Goal: Task Accomplishment & Management: Manage account settings

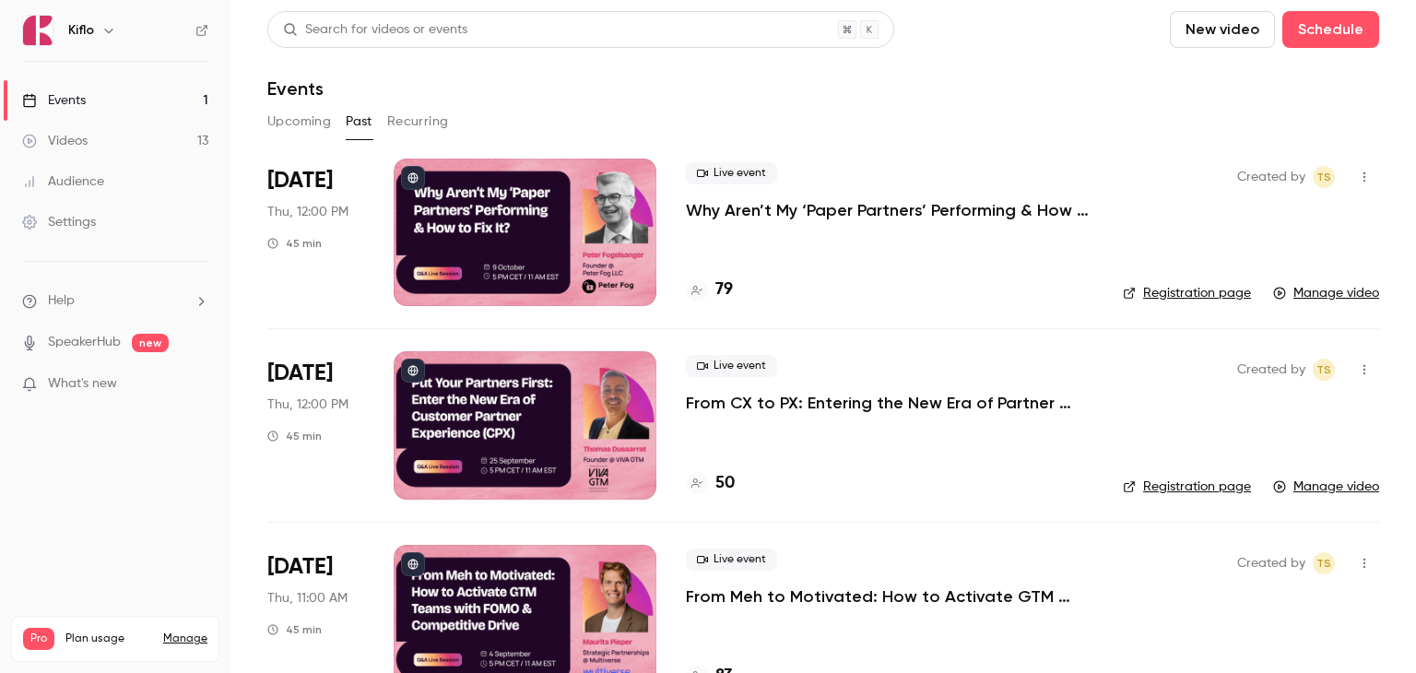
click at [293, 119] on button "Upcoming" at bounding box center [299, 122] width 64 height 30
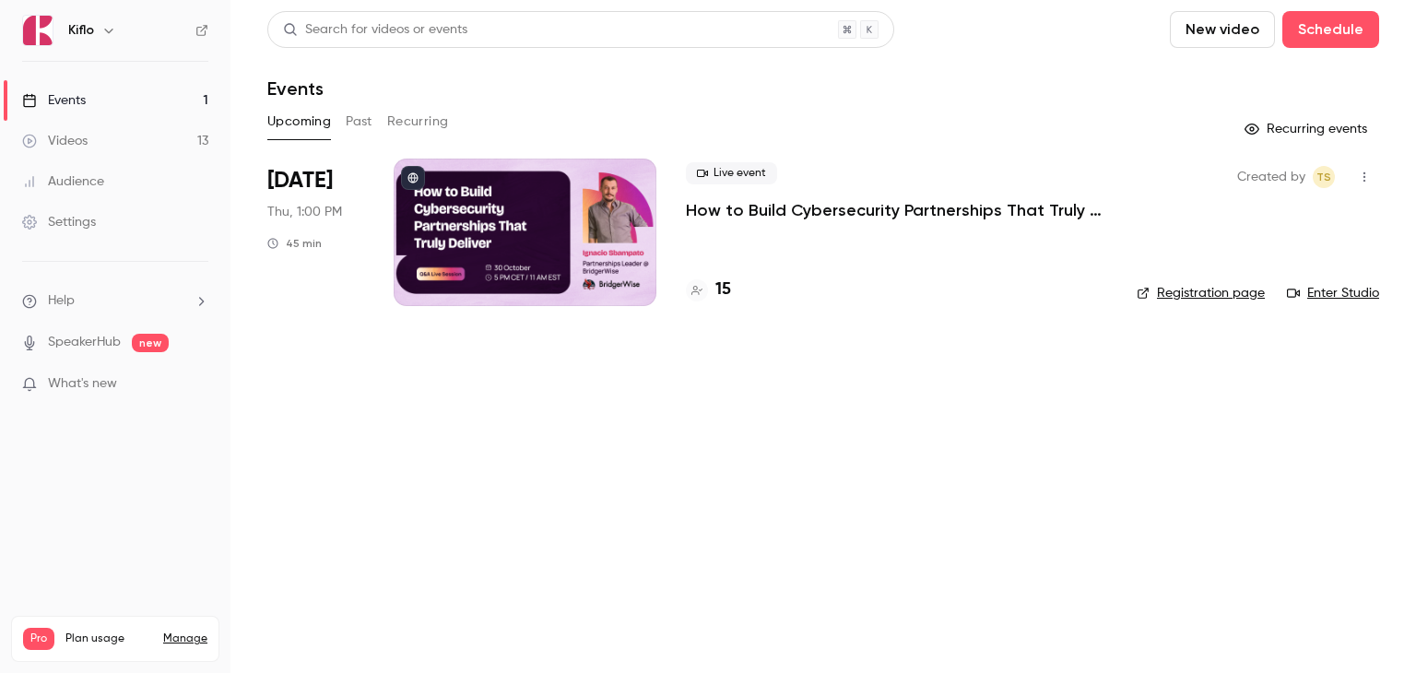
click at [752, 206] on p "How to Build Cybersecurity Partnerships That Truly Deliver" at bounding box center [896, 210] width 421 height 22
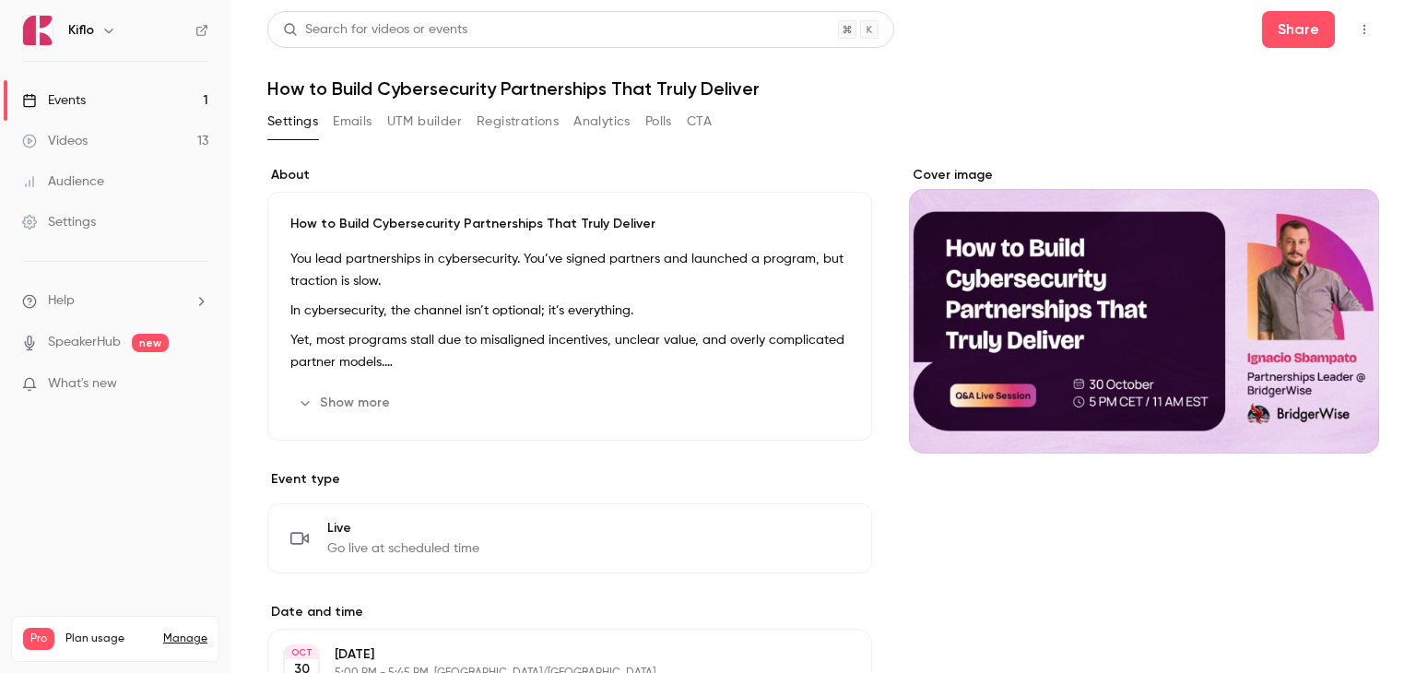
click at [502, 124] on button "Registrations" at bounding box center [518, 122] width 82 height 30
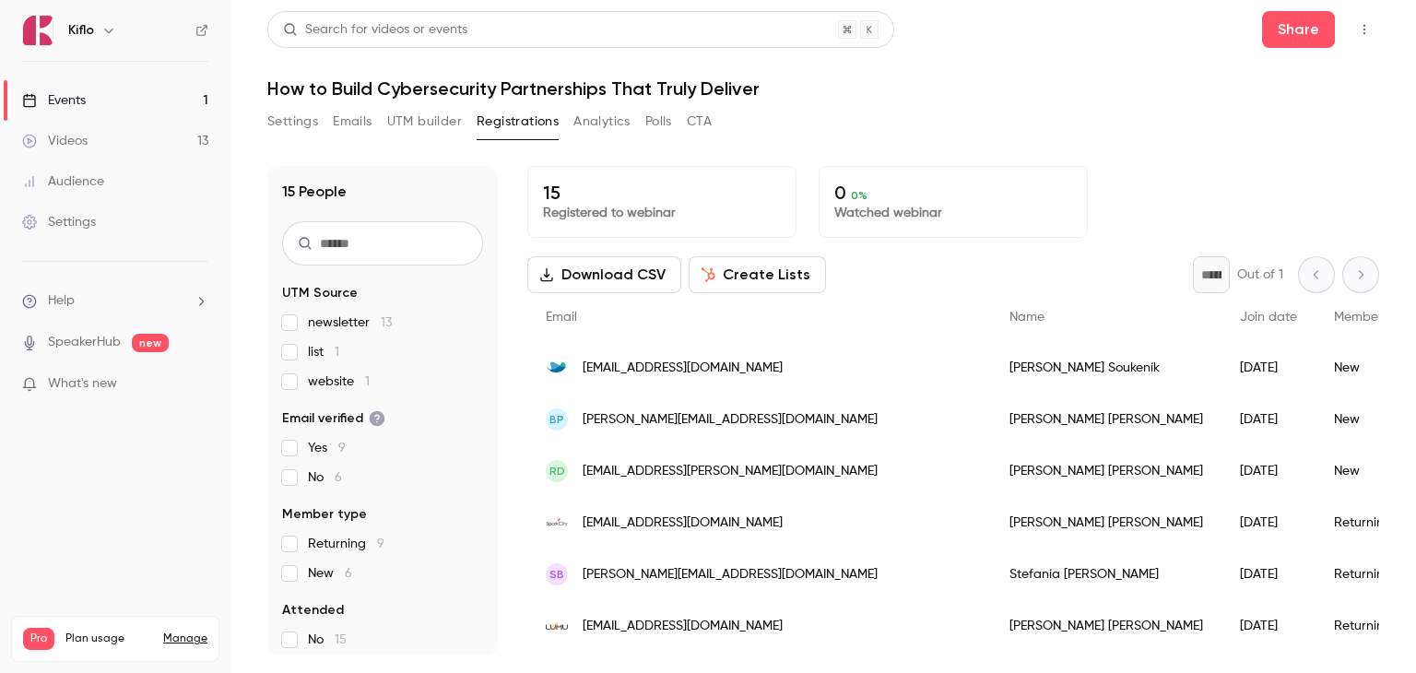
click at [664, 137] on div "Settings Emails UTM builder Registrations Analytics Polls CTA" at bounding box center [489, 125] width 444 height 37
click at [121, 100] on link "Events 1" at bounding box center [115, 100] width 231 height 41
